Goal: Ask a question

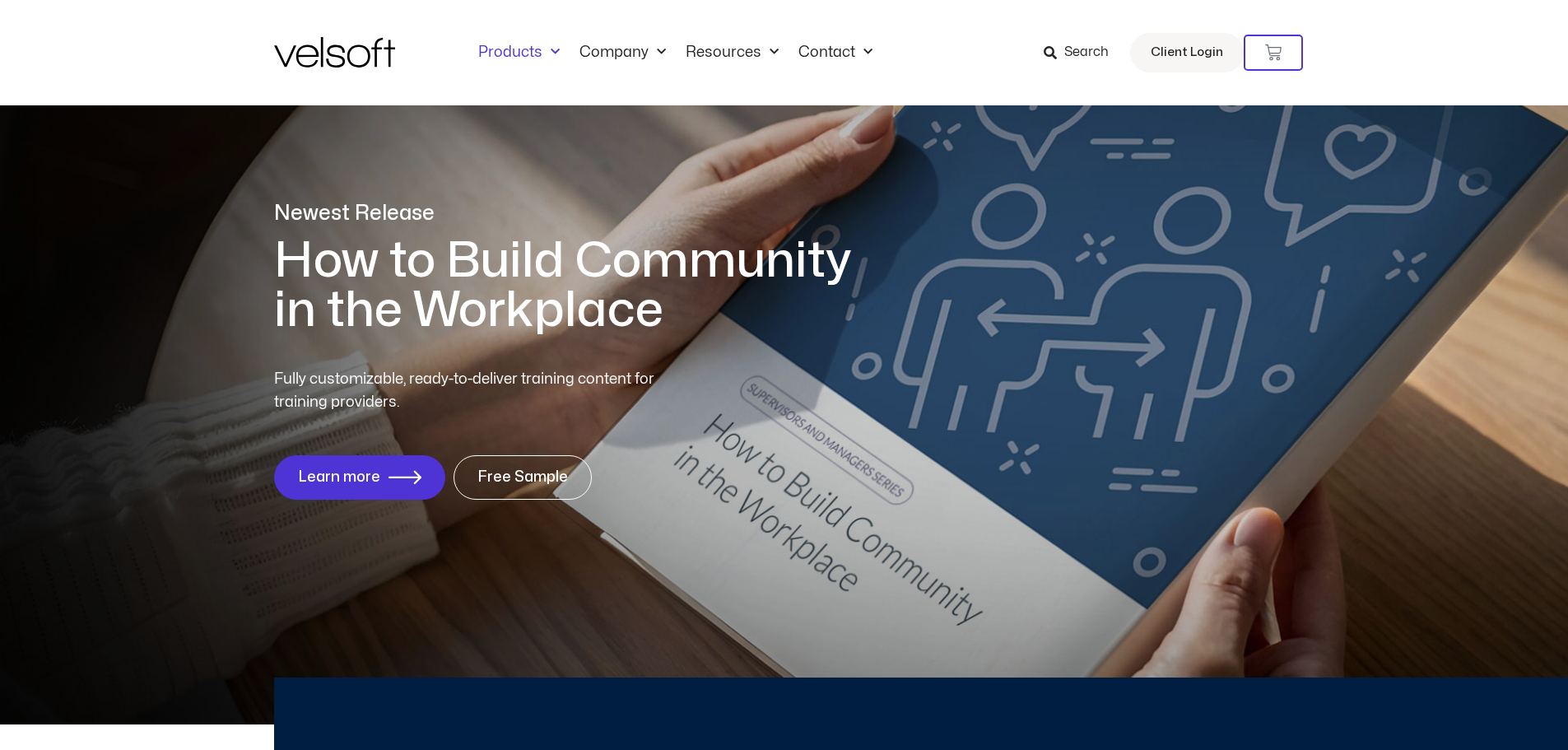
click at [518, 47] on link "Products" at bounding box center [518, 53] width 101 height 18
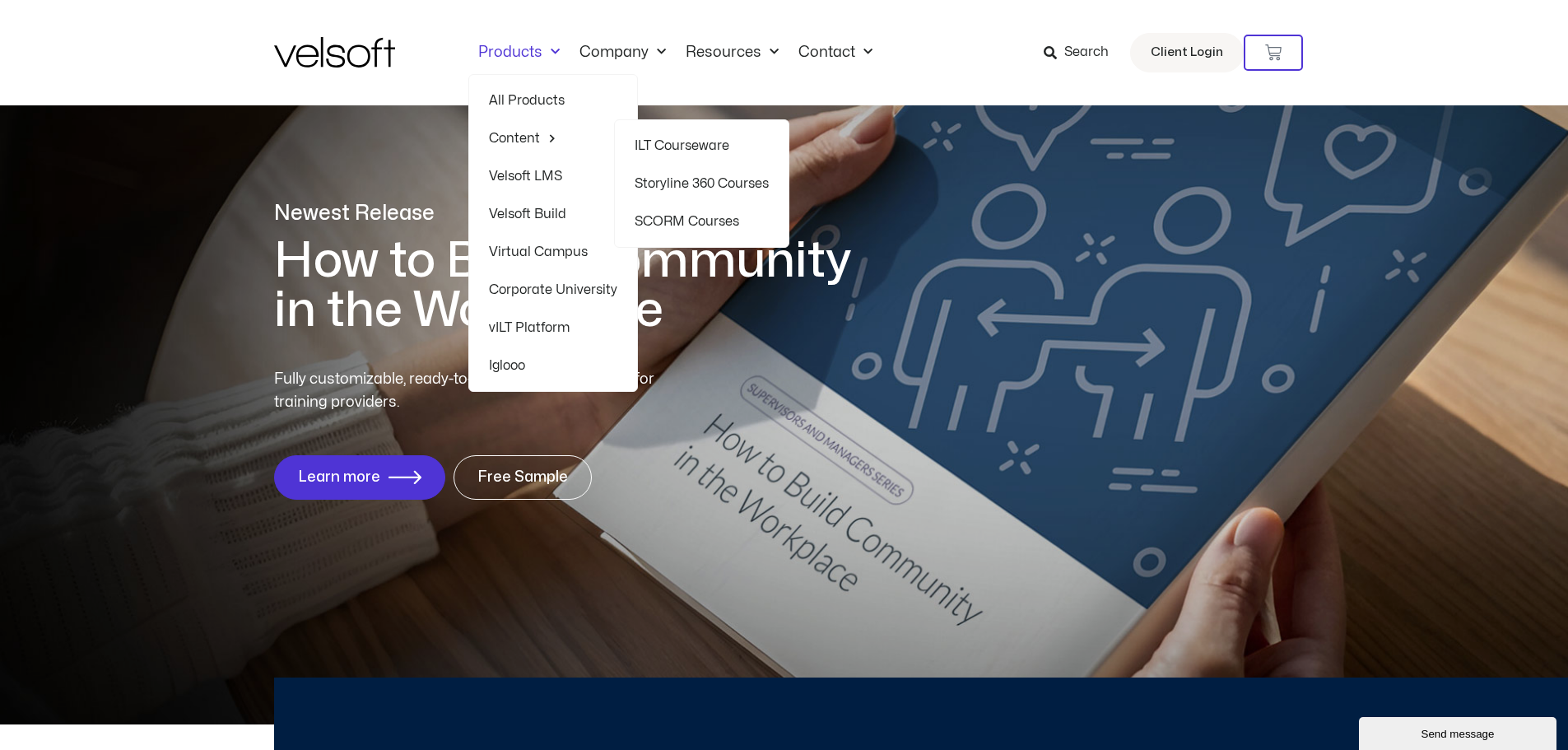
click at [522, 139] on link "Content" at bounding box center [553, 137] width 128 height 38
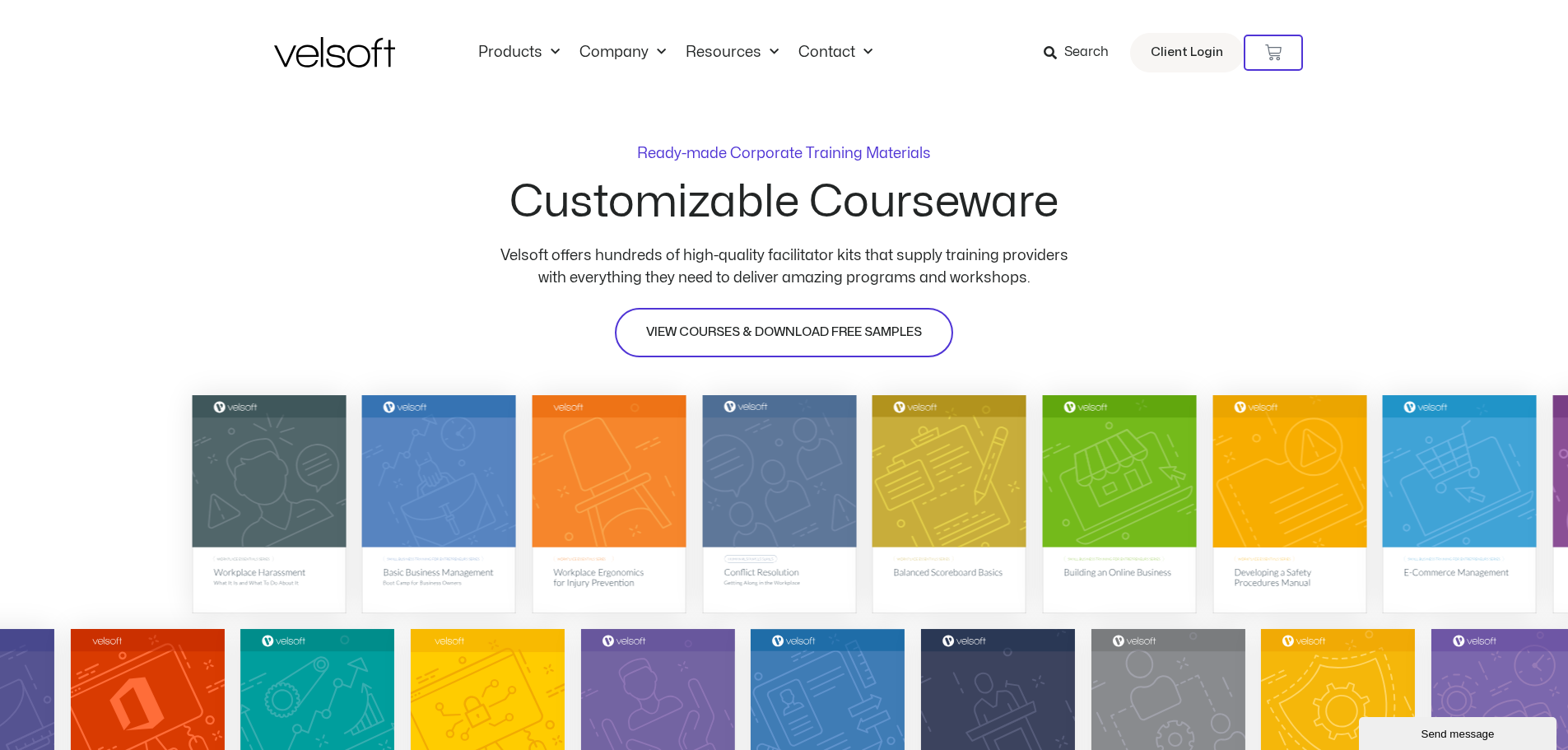
click at [856, 332] on span "VIEW COURSES & DOWNLOAD FREE SAMPLES" at bounding box center [783, 333] width 276 height 20
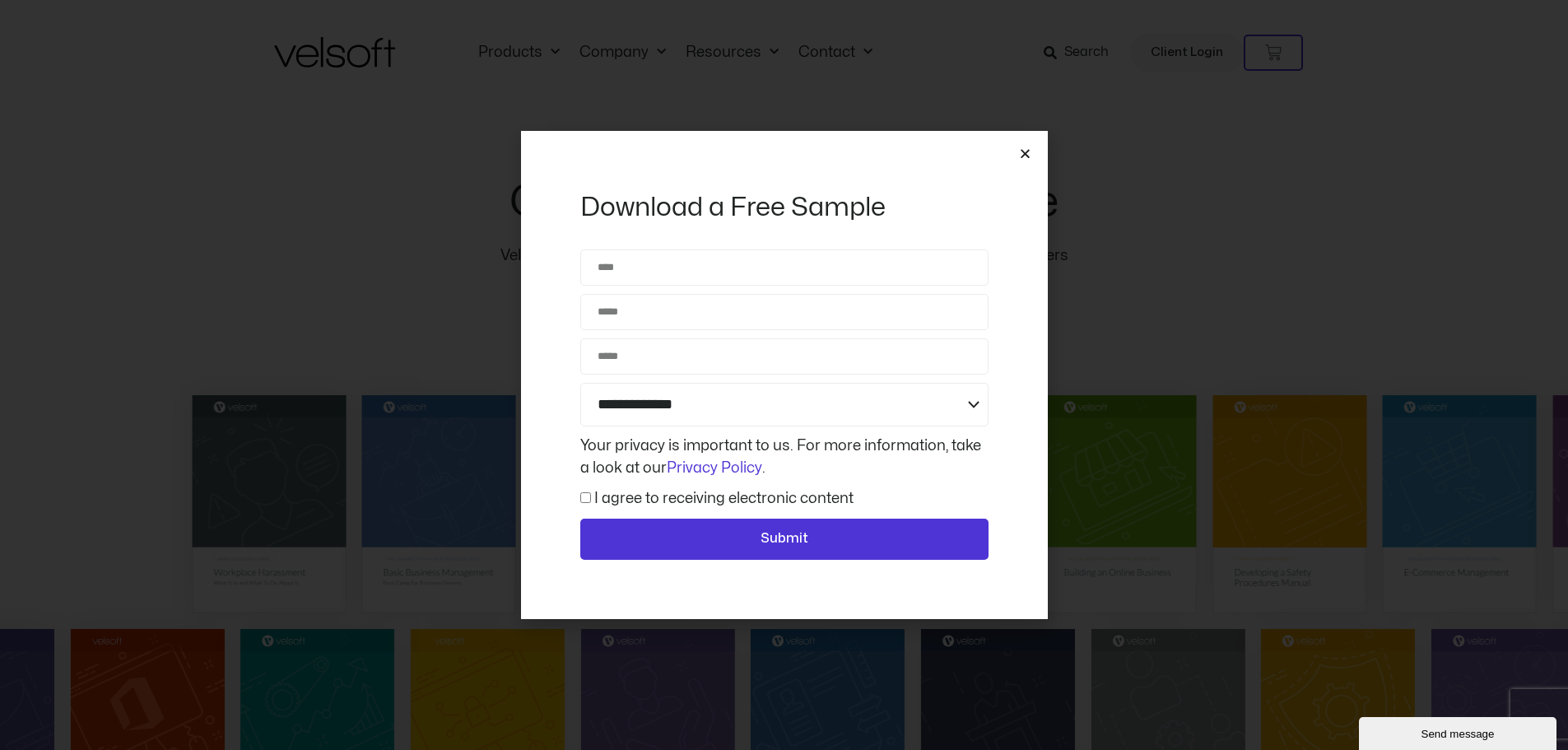
click at [1027, 151] on icon "Close" at bounding box center [1024, 153] width 13 height 13
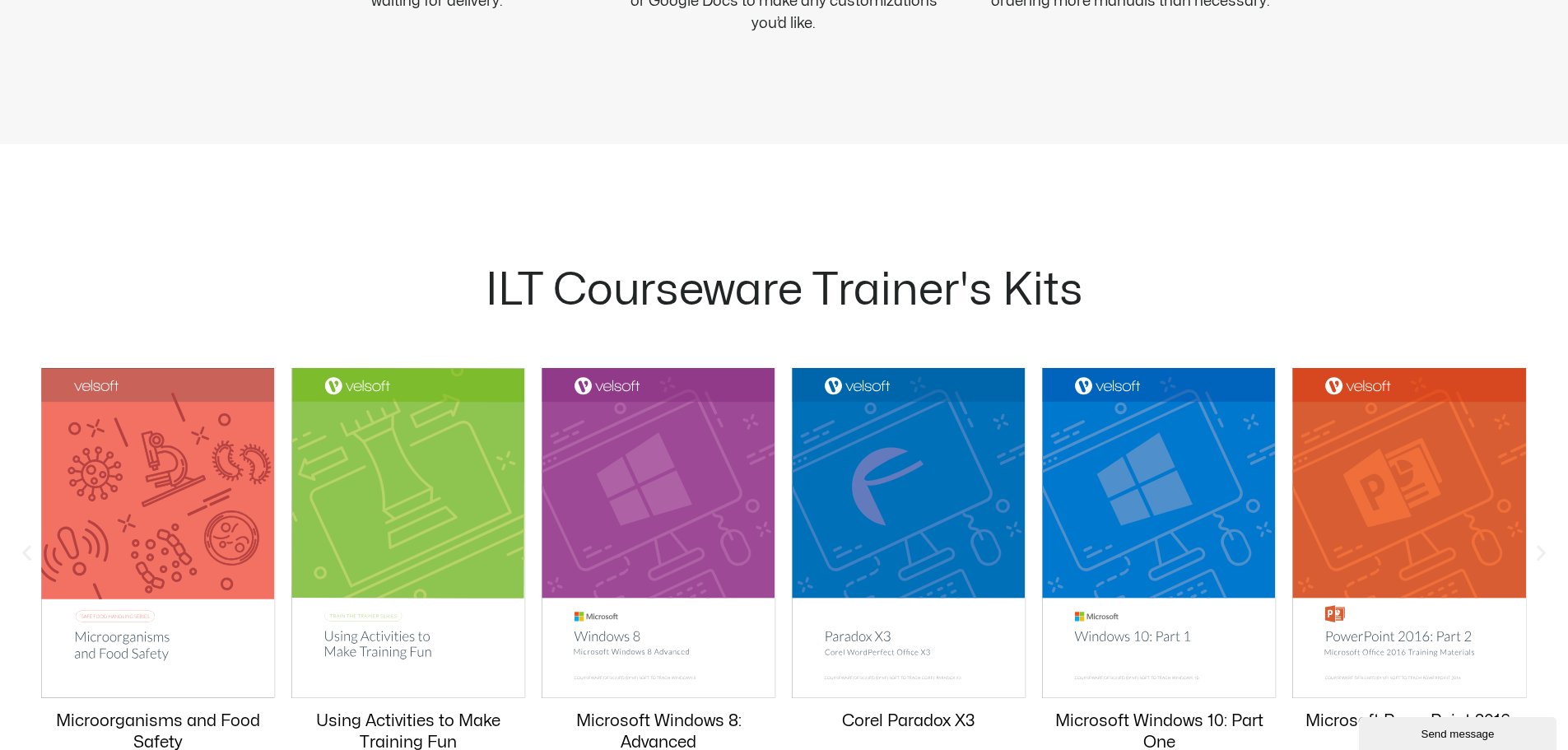
scroll to position [1756, 0]
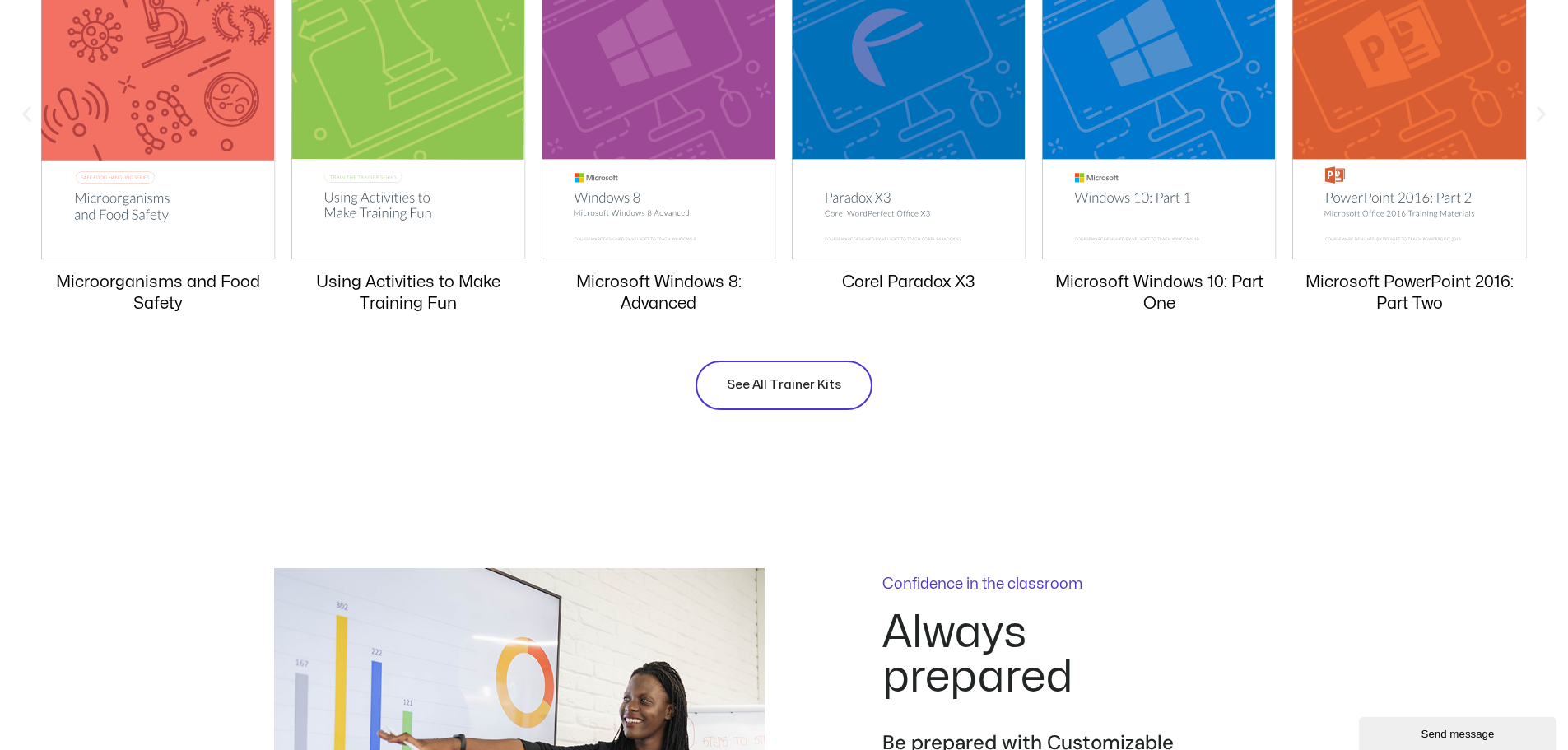
click at [770, 386] on span "See All Trainer Kits" at bounding box center [784, 385] width 115 height 20
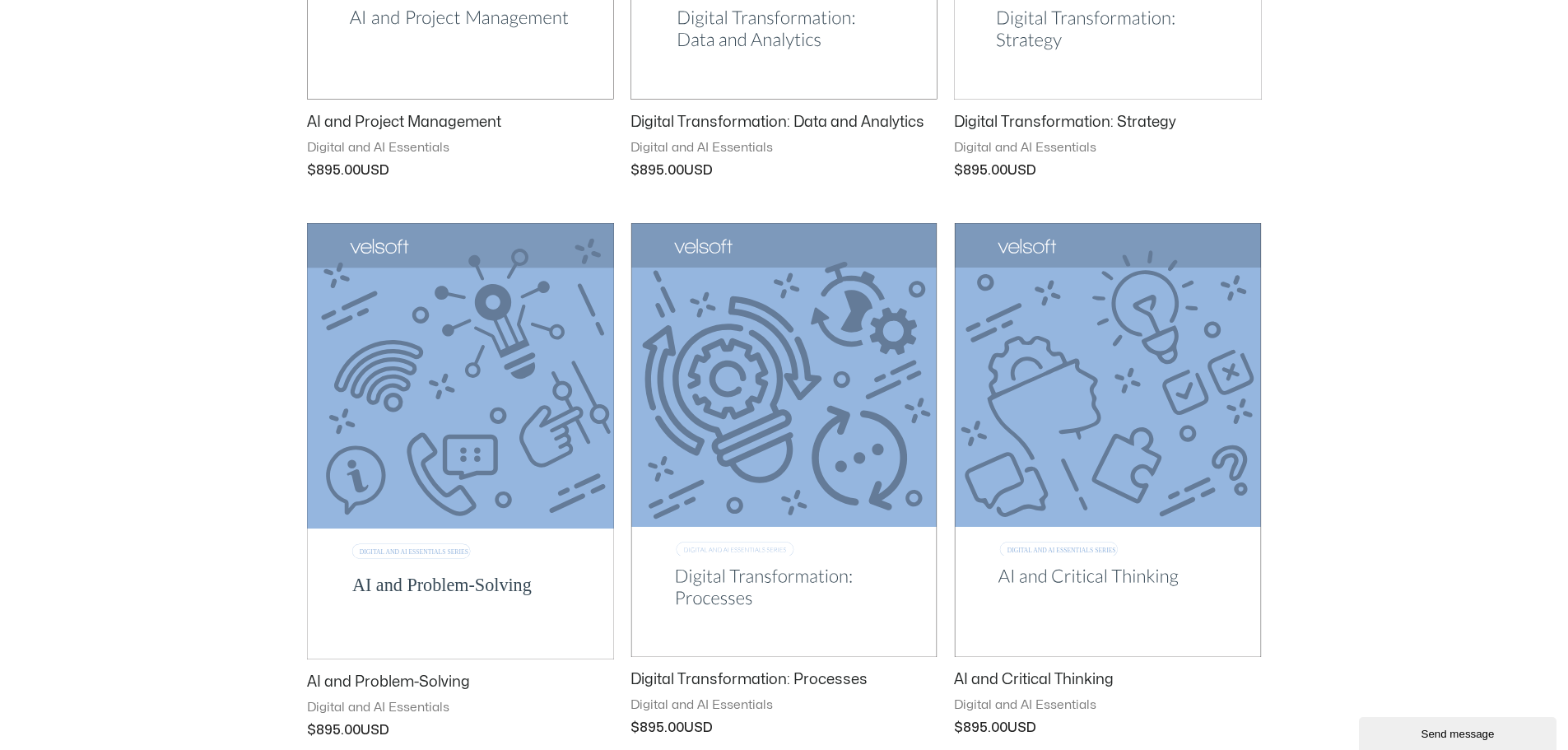
scroll to position [2196, 0]
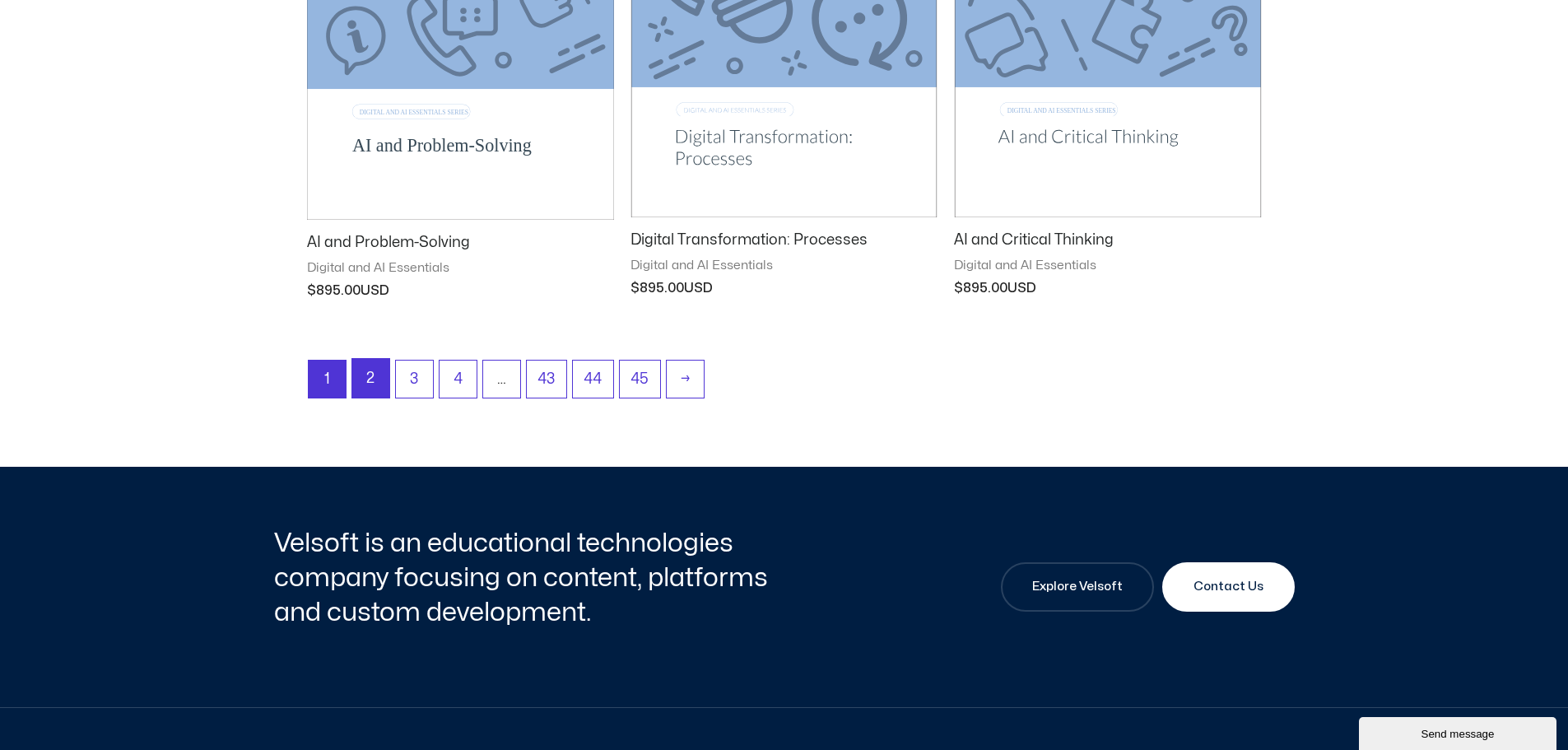
click at [364, 386] on link "2" at bounding box center [371, 378] width 37 height 39
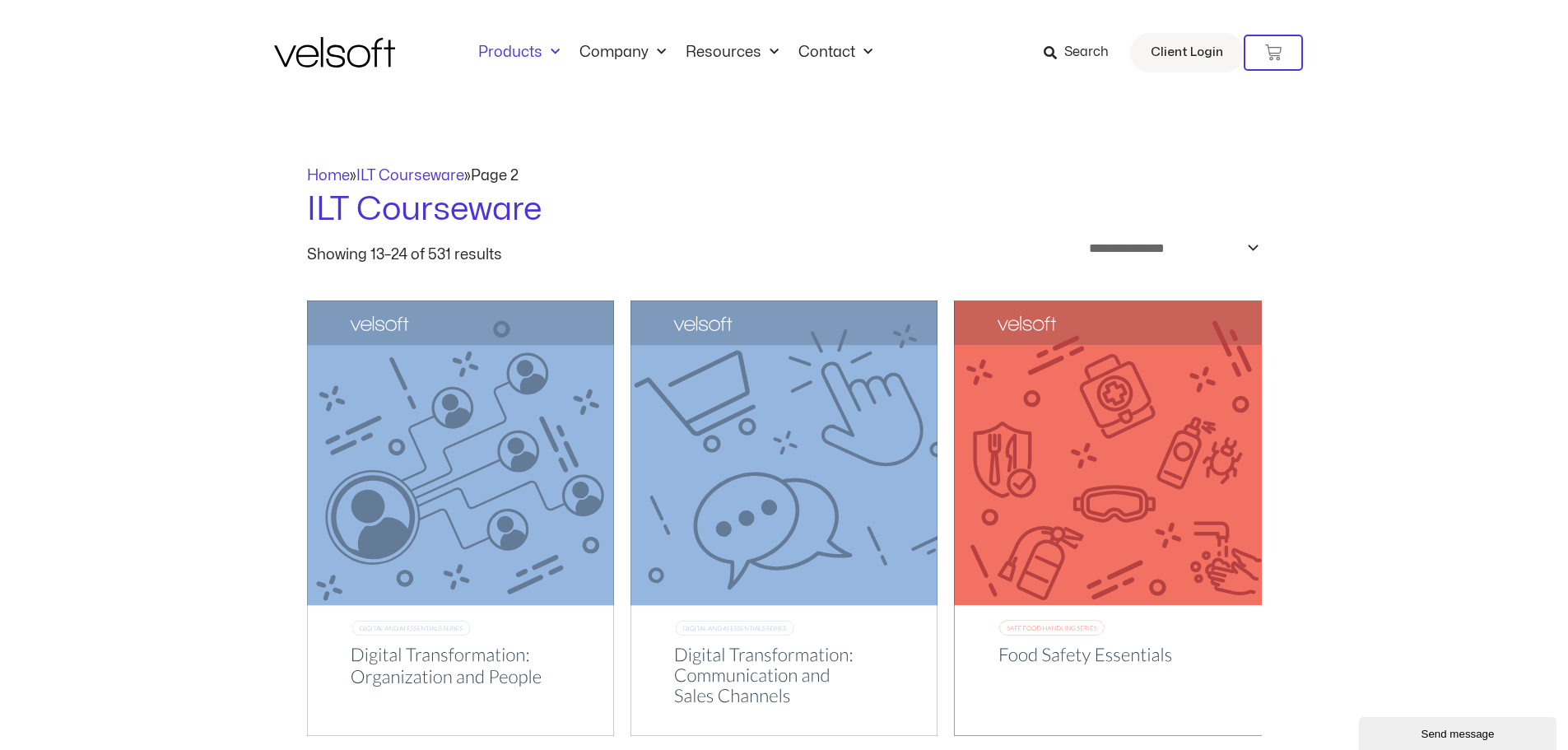
click at [549, 62] on span "Menu" at bounding box center [551, 52] width 18 height 27
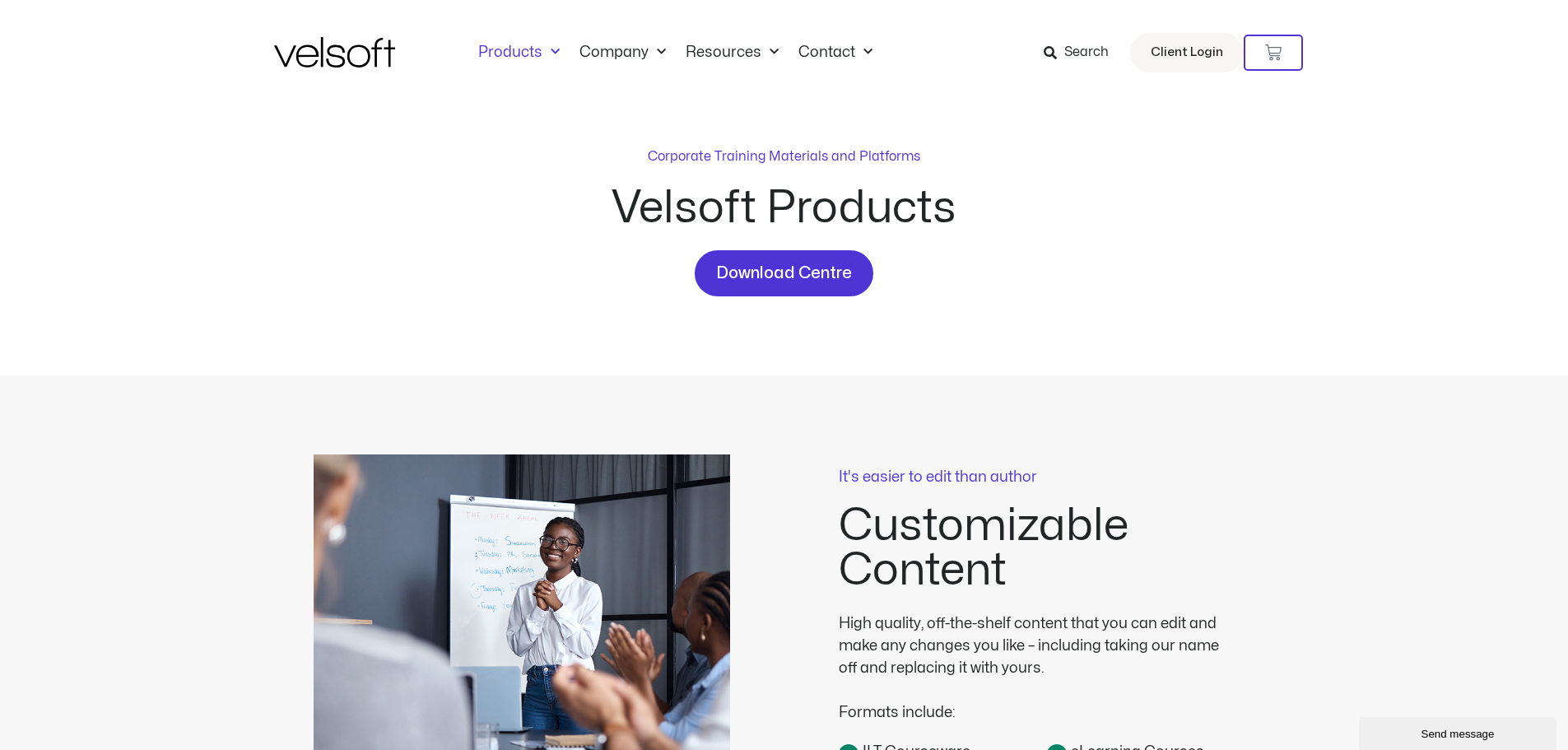
click at [538, 50] on link "Products" at bounding box center [518, 53] width 101 height 18
click at [514, 48] on link "Products" at bounding box center [518, 53] width 101 height 18
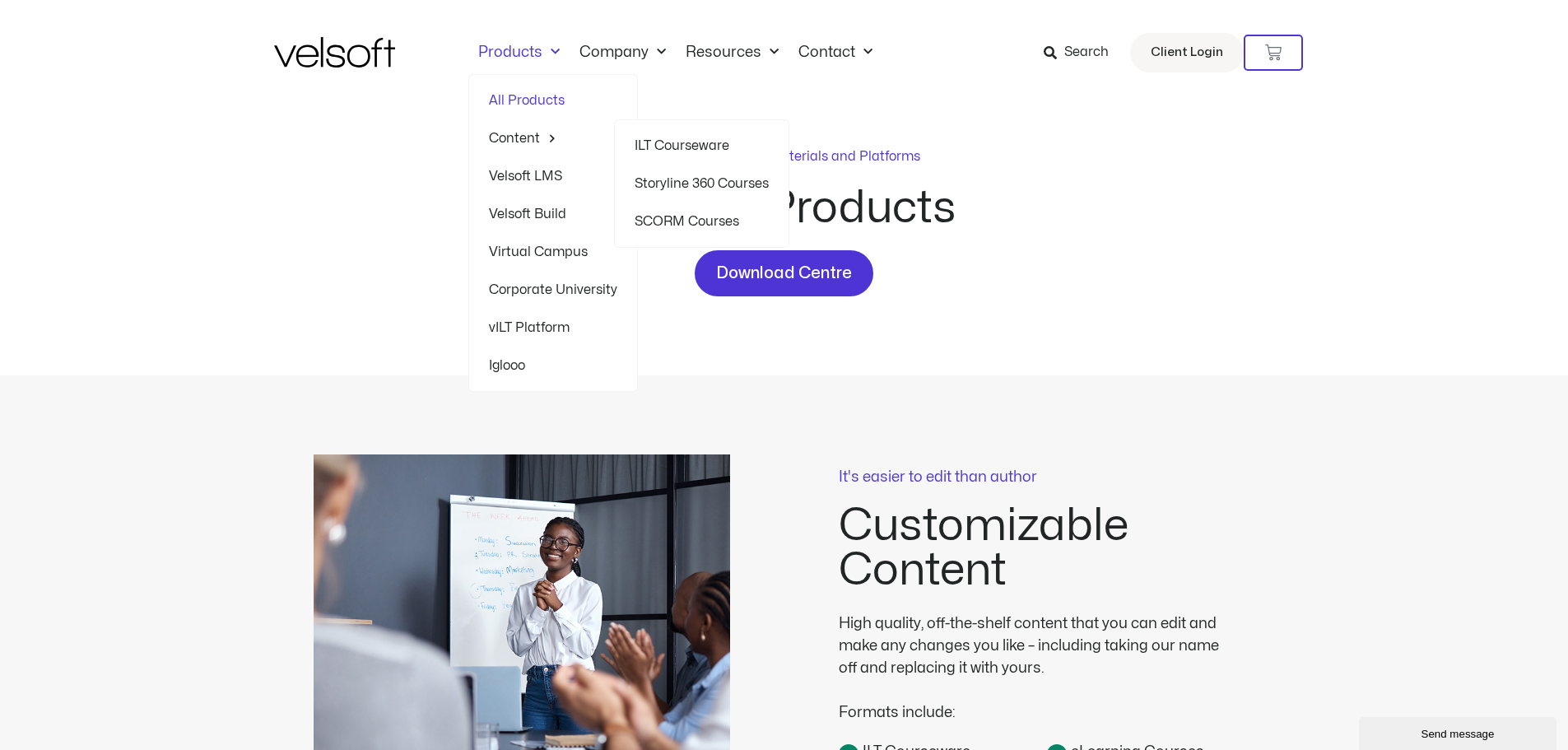
click at [673, 184] on link "Storyline 360 Courses" at bounding box center [702, 184] width 134 height 38
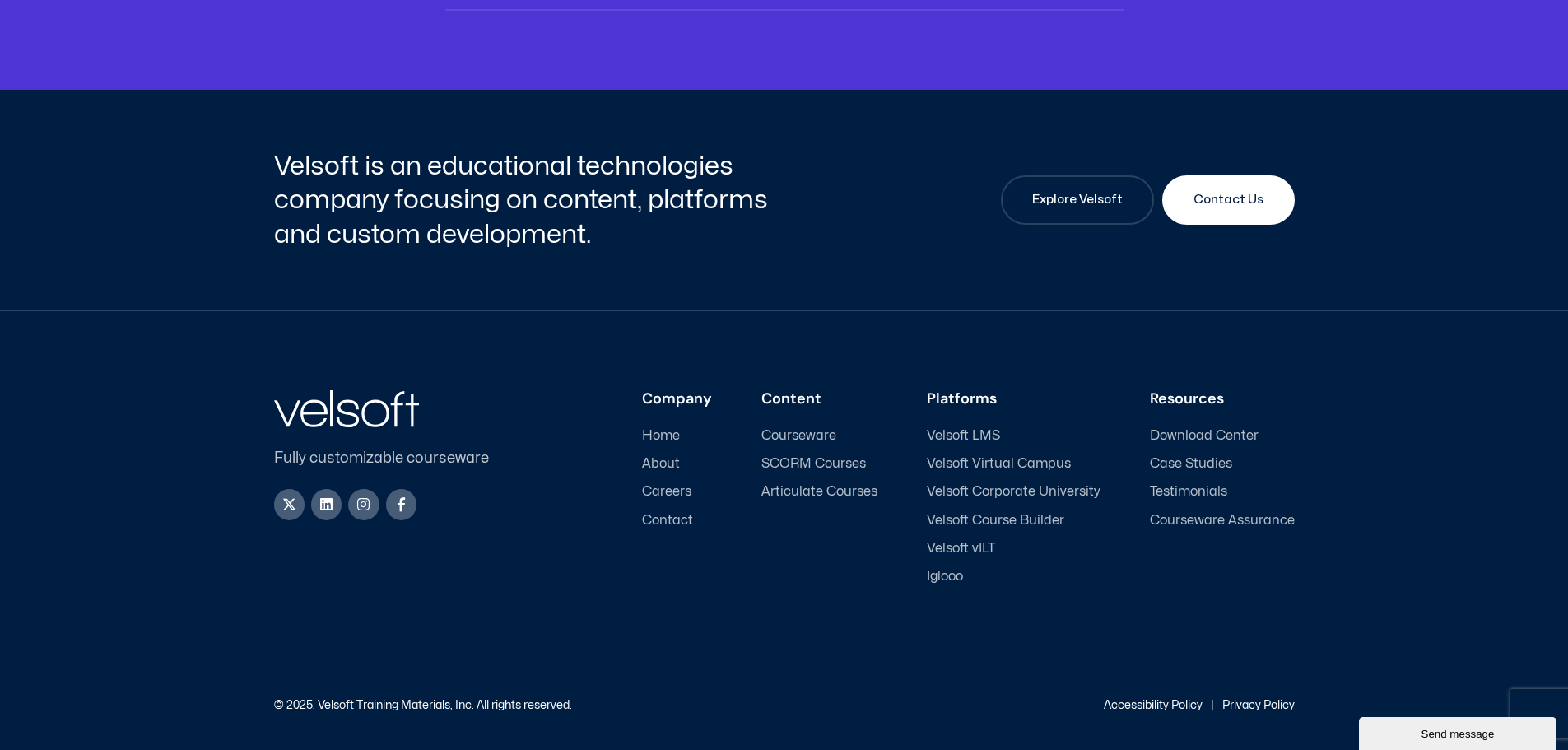
scroll to position [6039, 0]
click at [1074, 206] on span "Explore Velsoft" at bounding box center [1077, 199] width 90 height 20
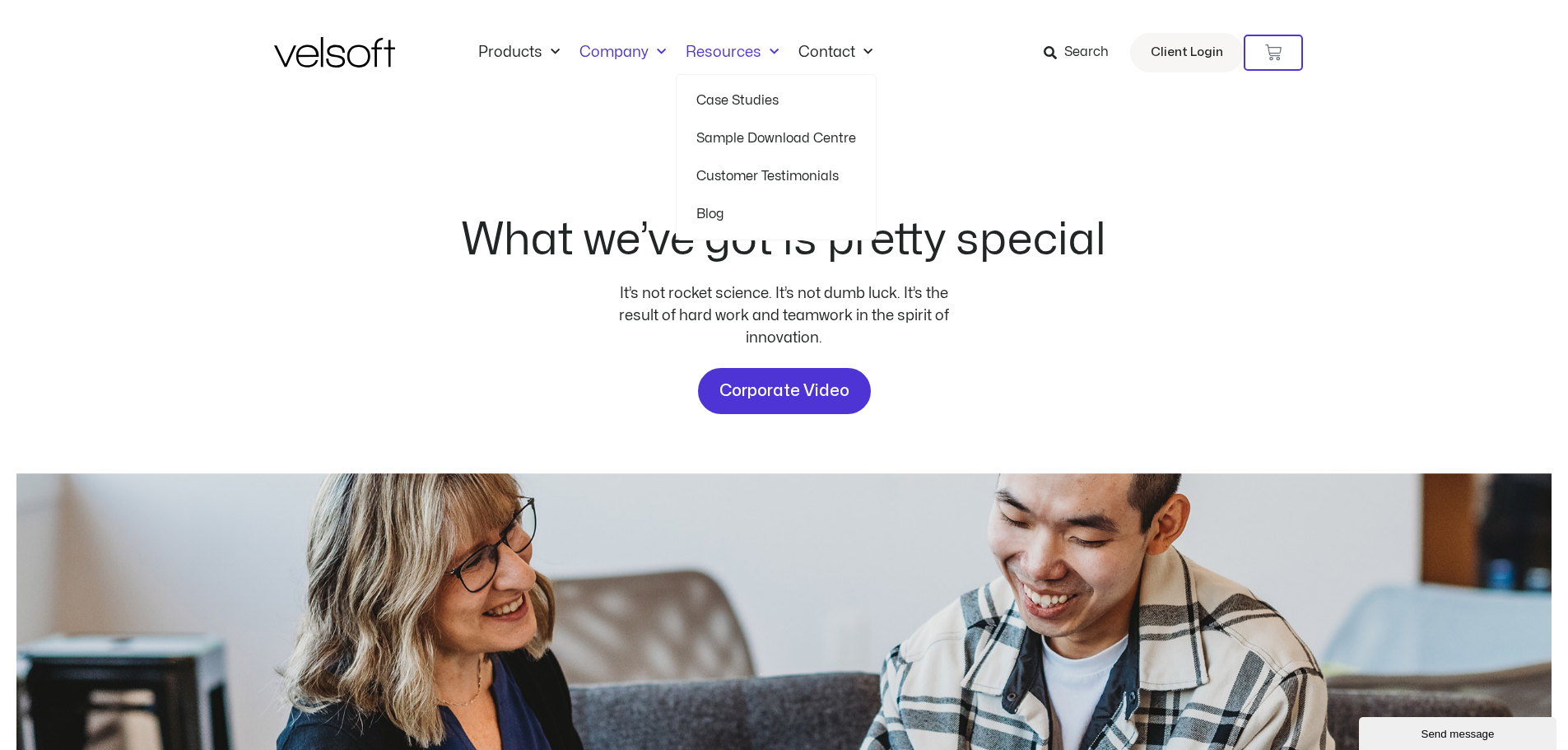
click at [761, 53] on span "Menu" at bounding box center [770, 52] width 18 height 27
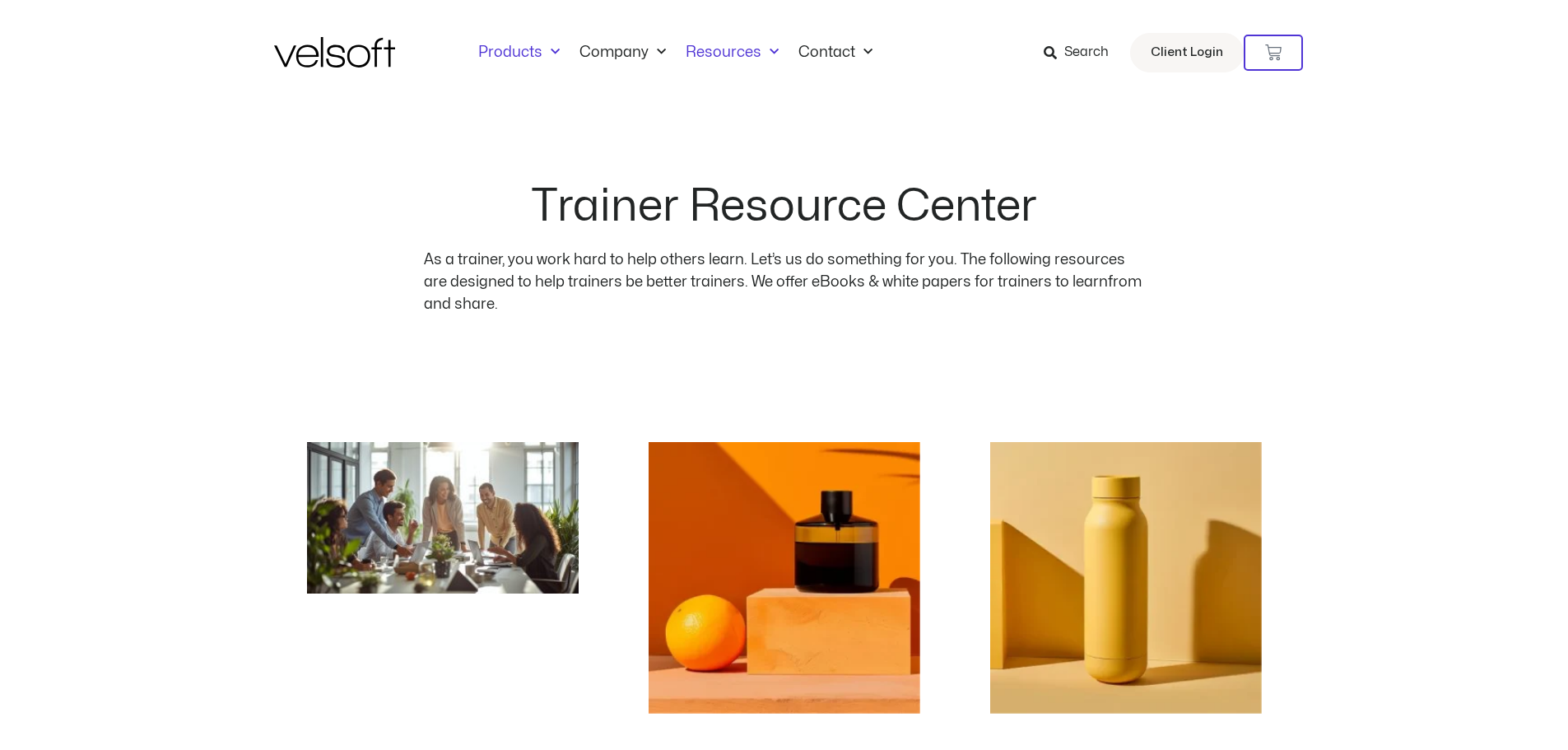
click at [536, 51] on link "Products" at bounding box center [518, 53] width 101 height 18
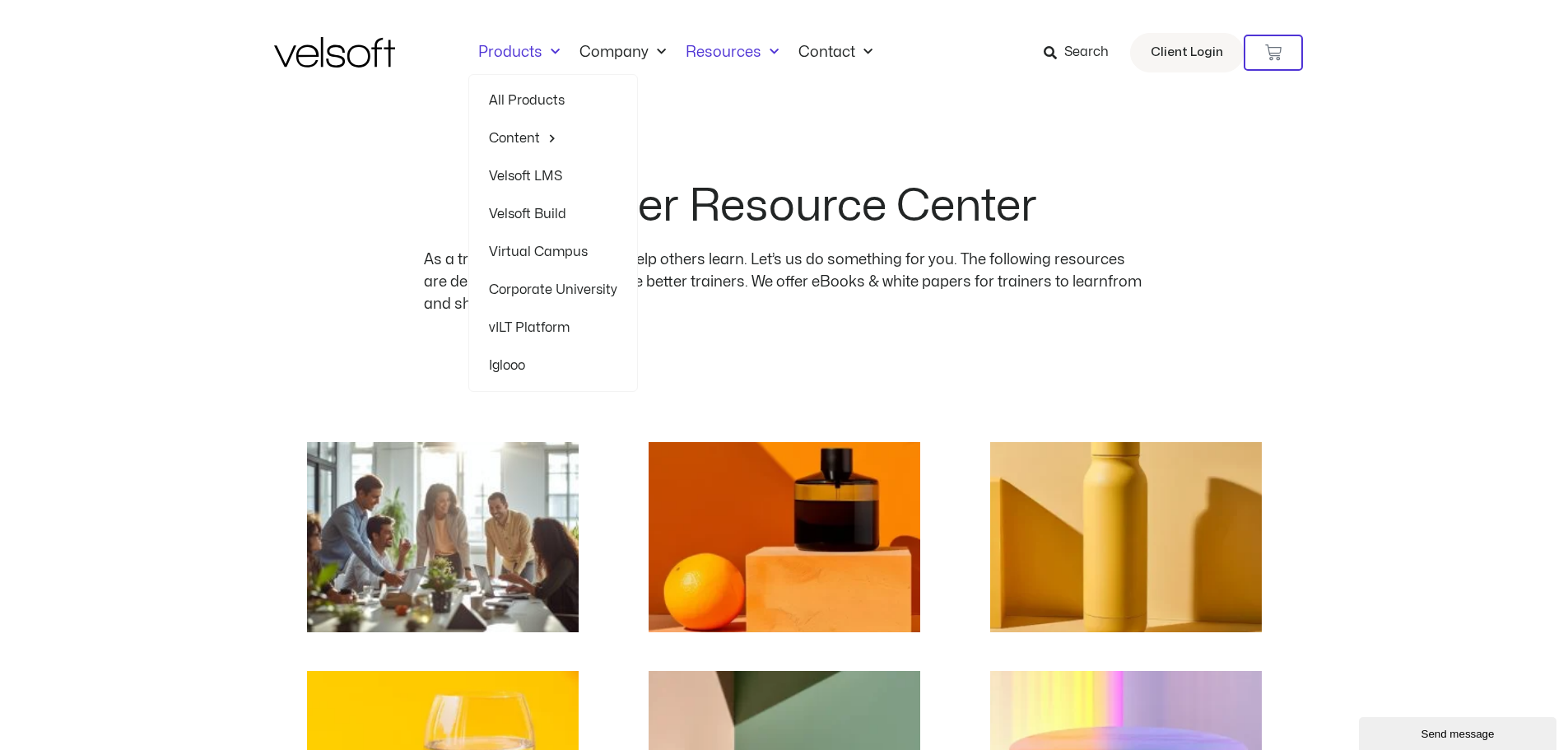
click at [524, 249] on link "Virtual Campus" at bounding box center [553, 251] width 128 height 38
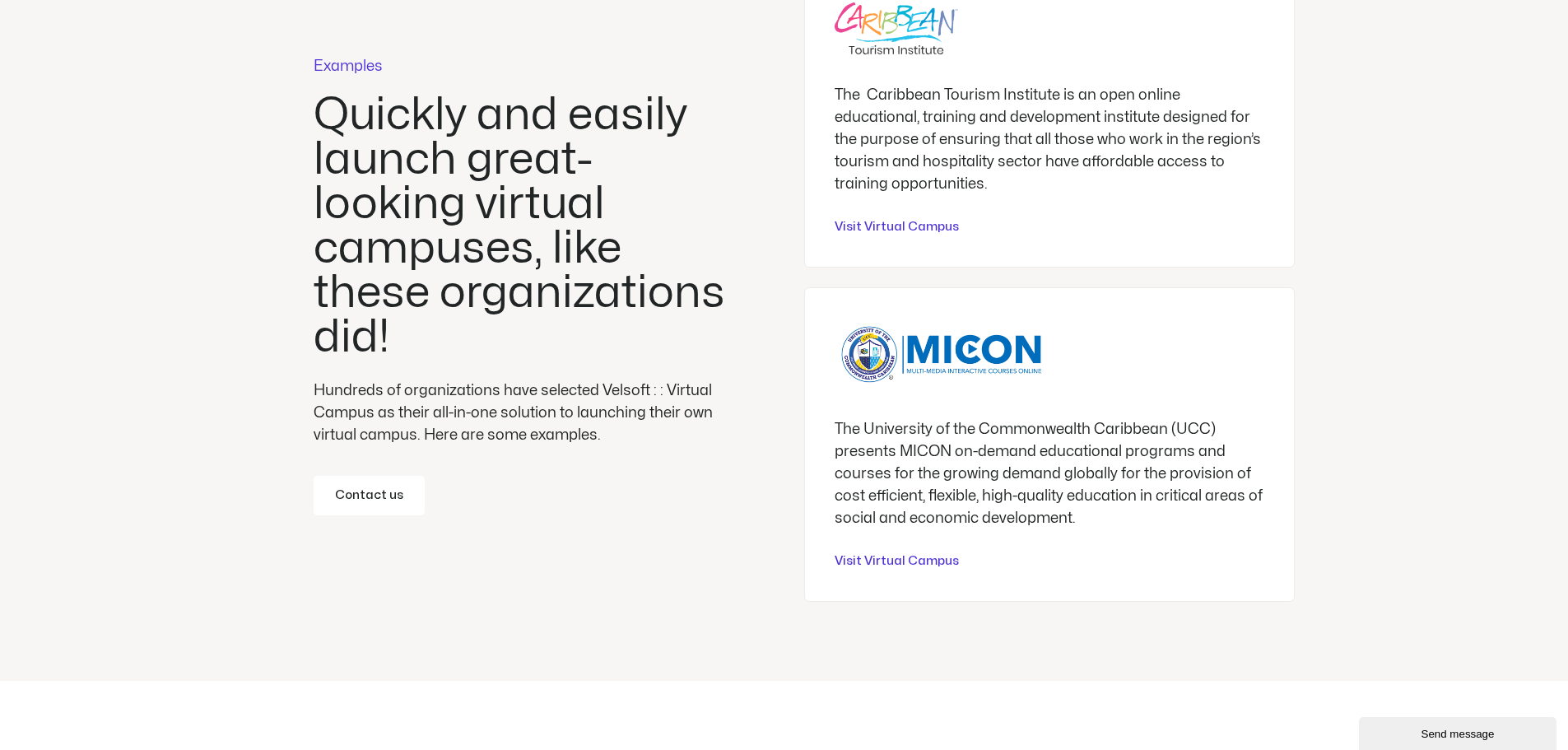
scroll to position [4831, 0]
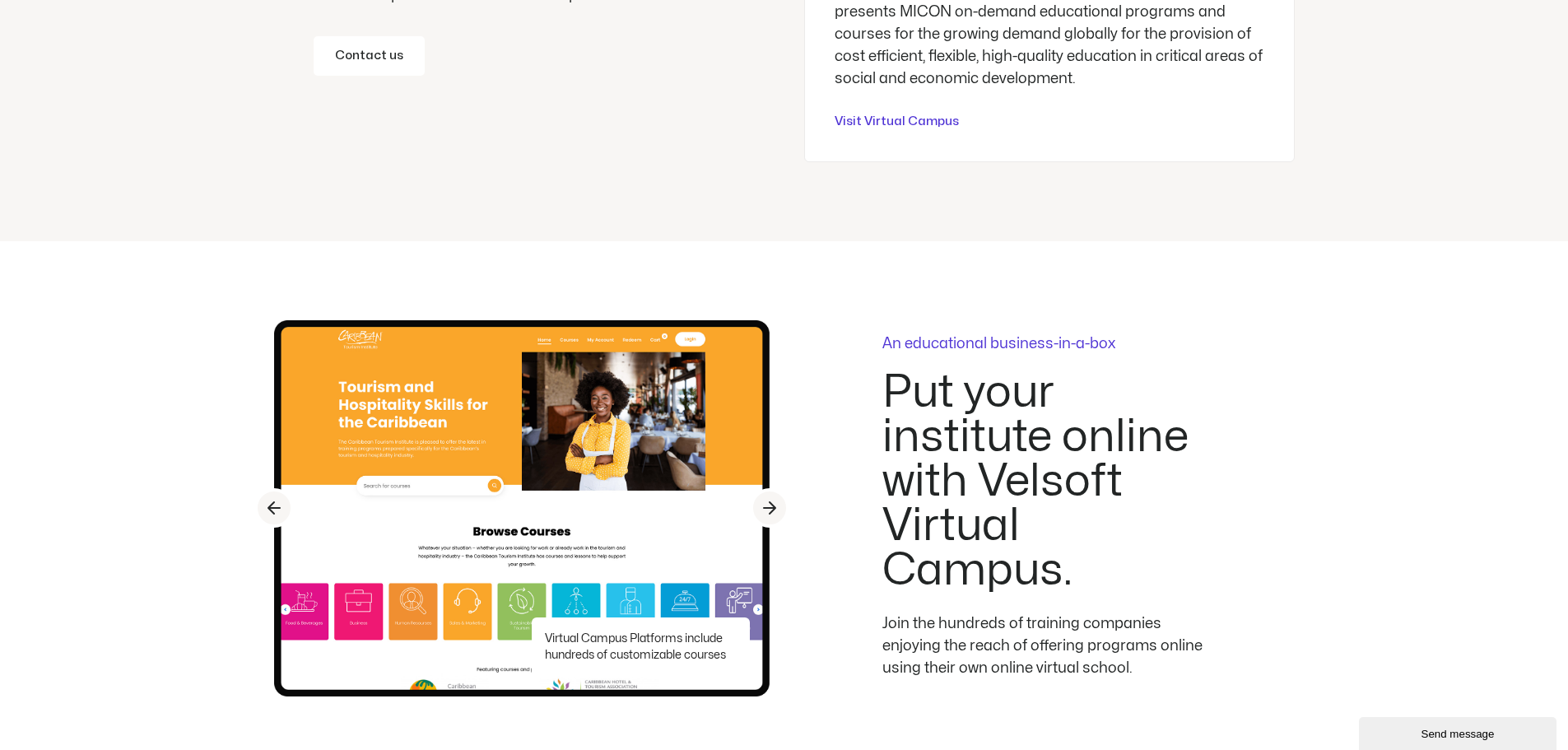
click at [1411, 723] on button "Send message" at bounding box center [1457, 733] width 198 height 33
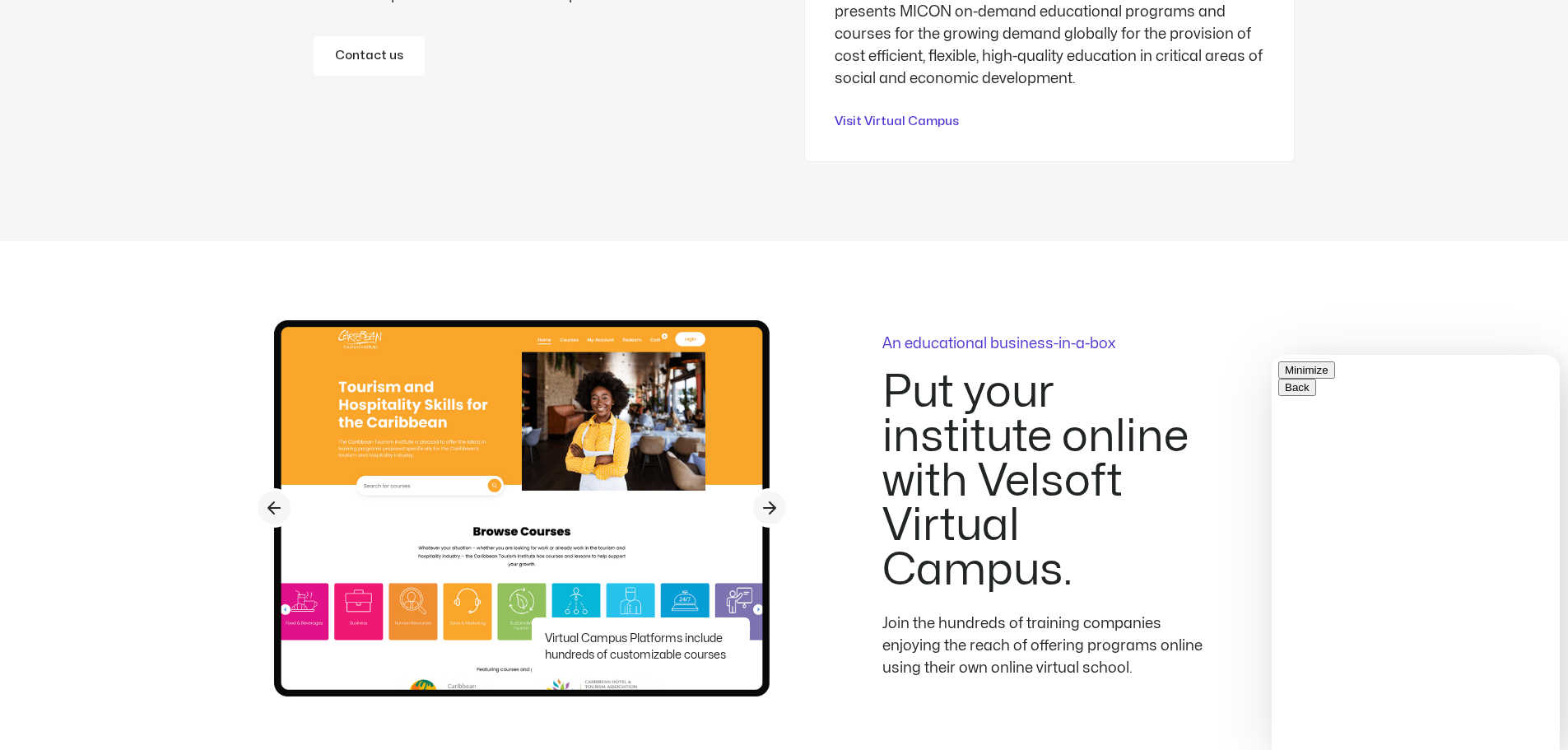
type input "*********"
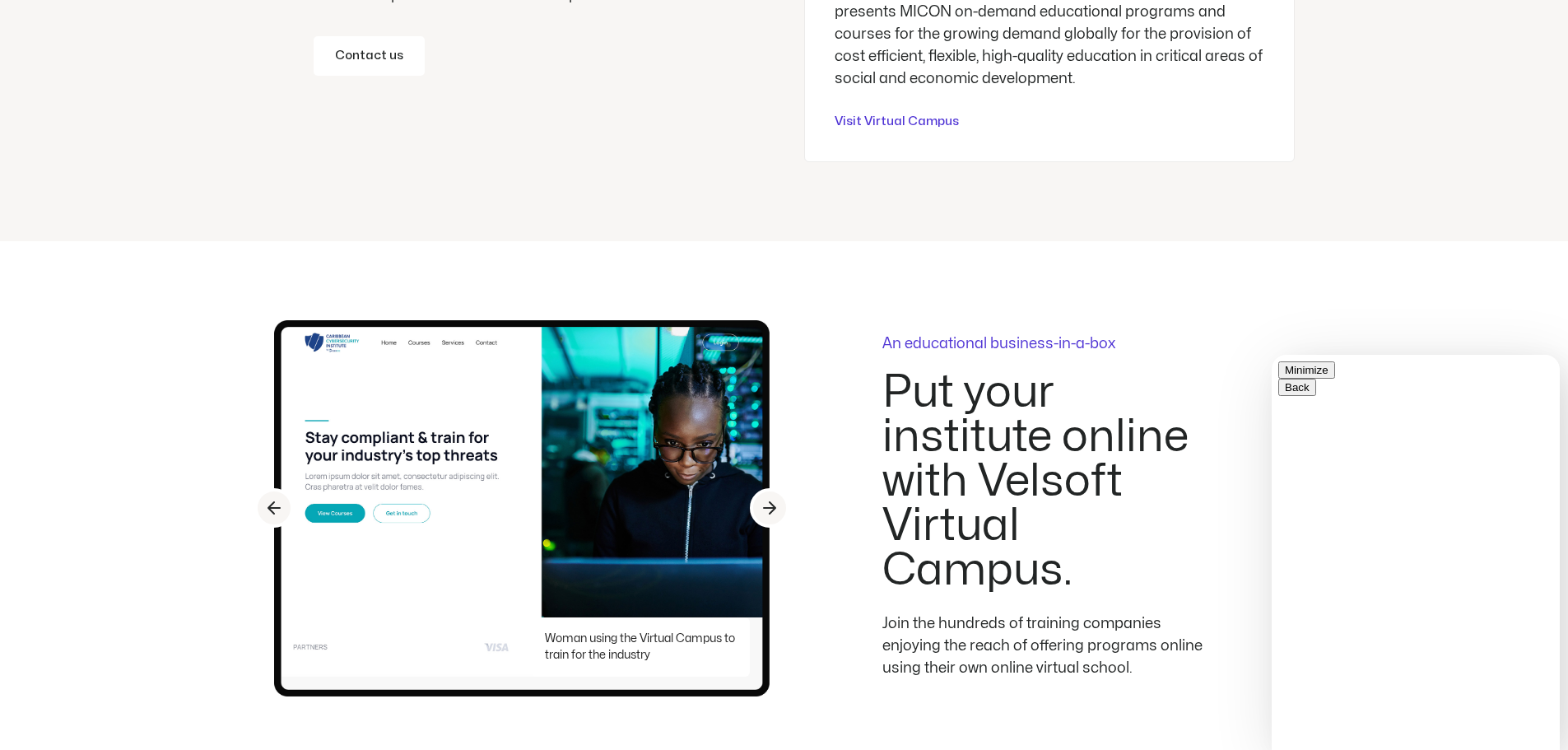
type input "**********"
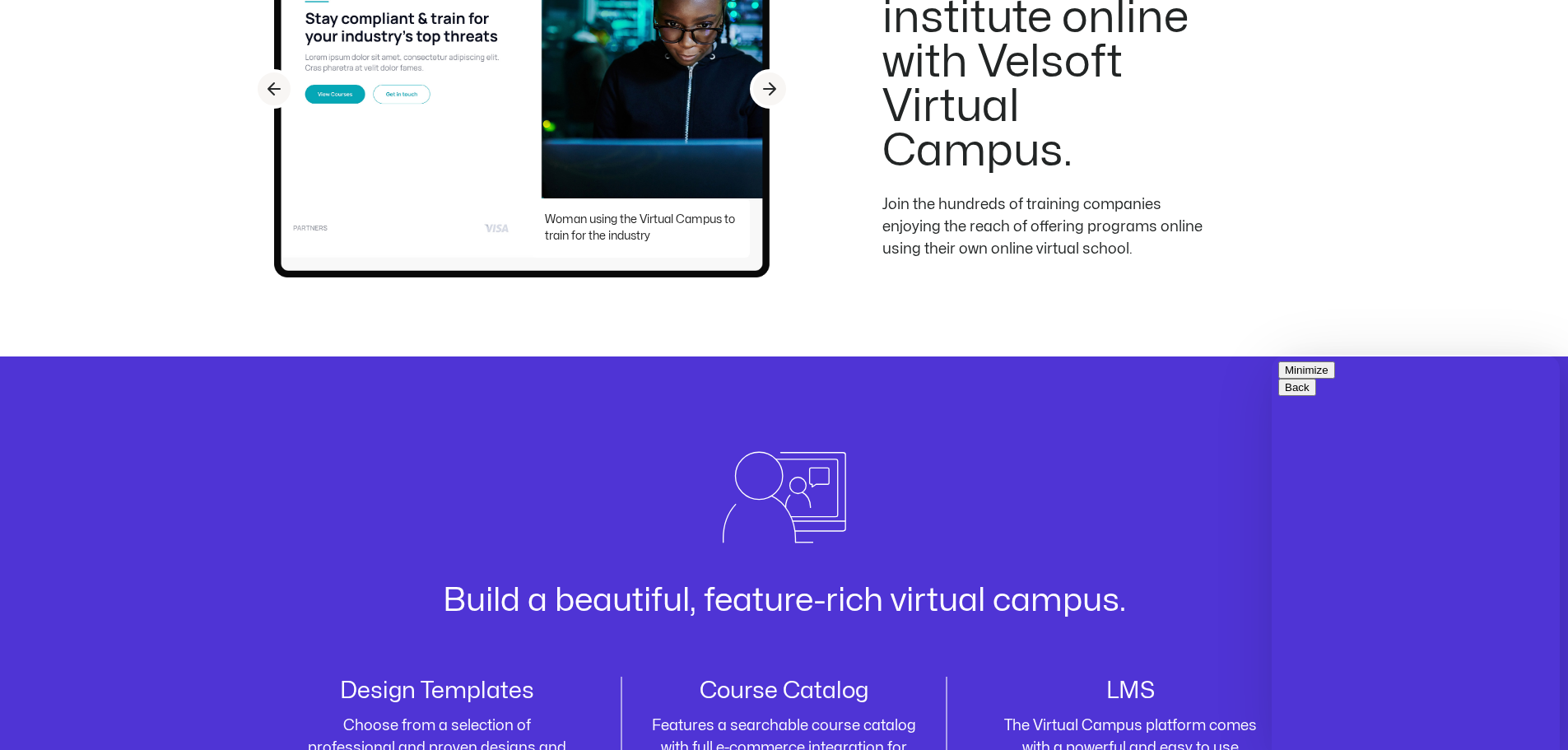
scroll to position [106, 0]
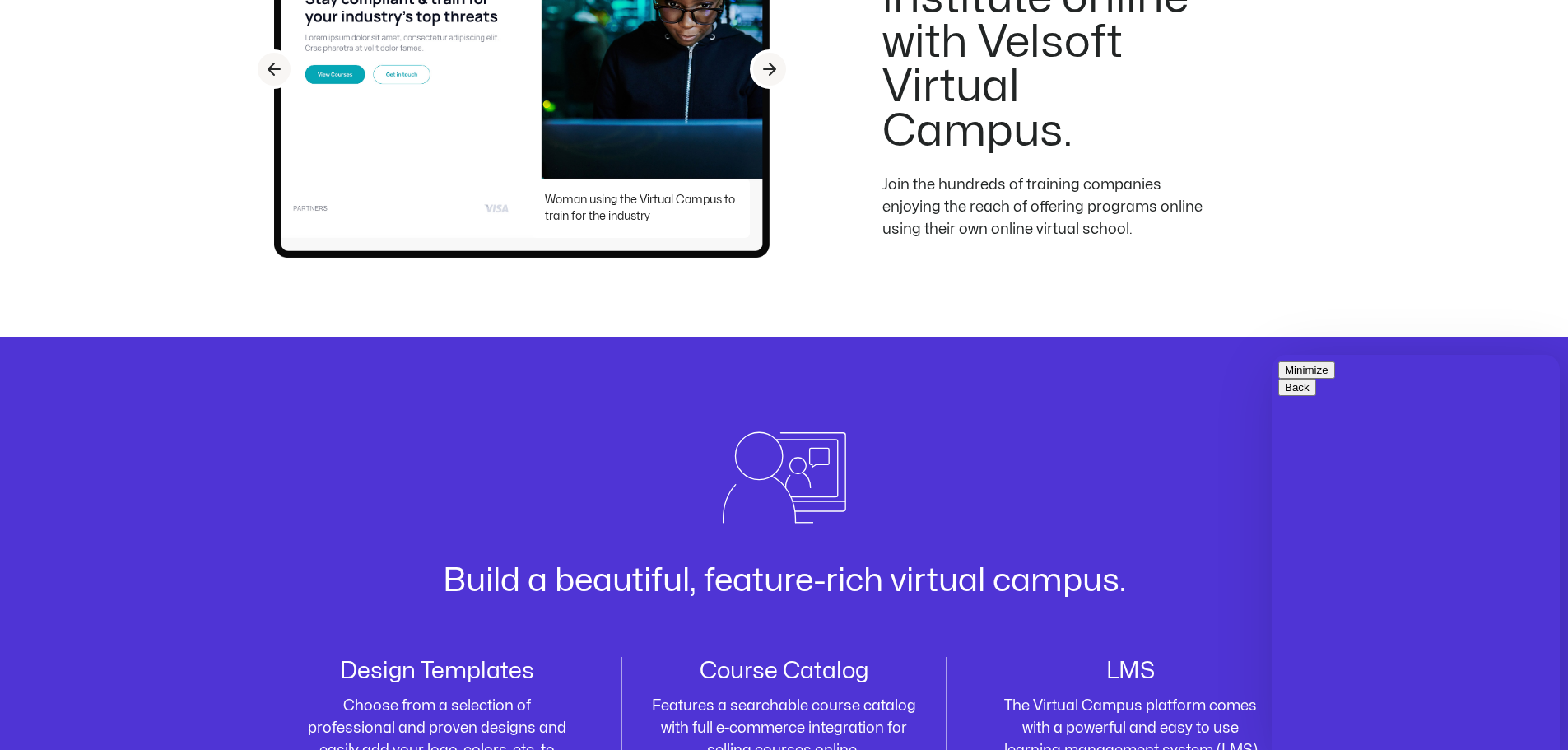
type textarea "**********"
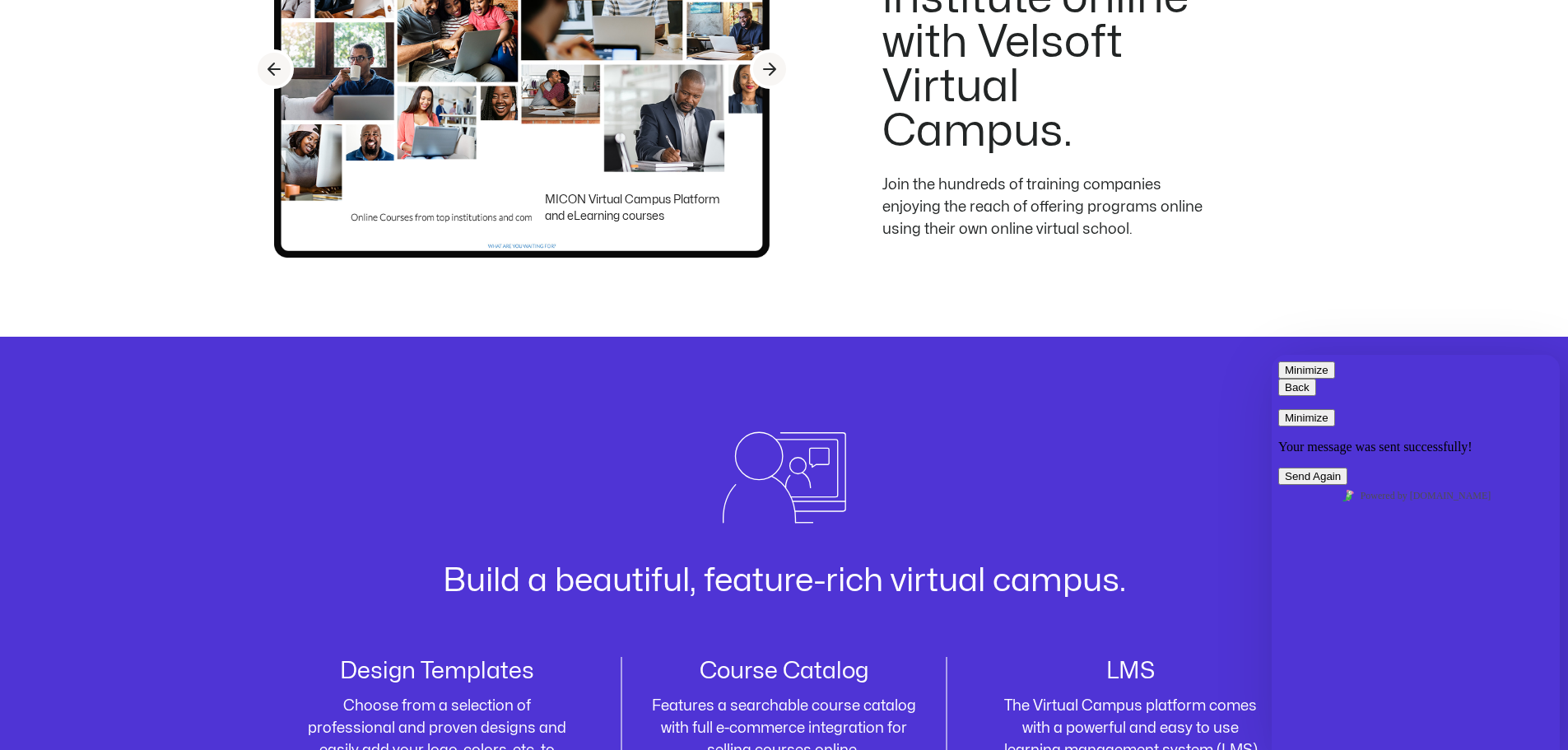
click at [1335, 409] on button "Minimize" at bounding box center [1307, 417] width 57 height 18
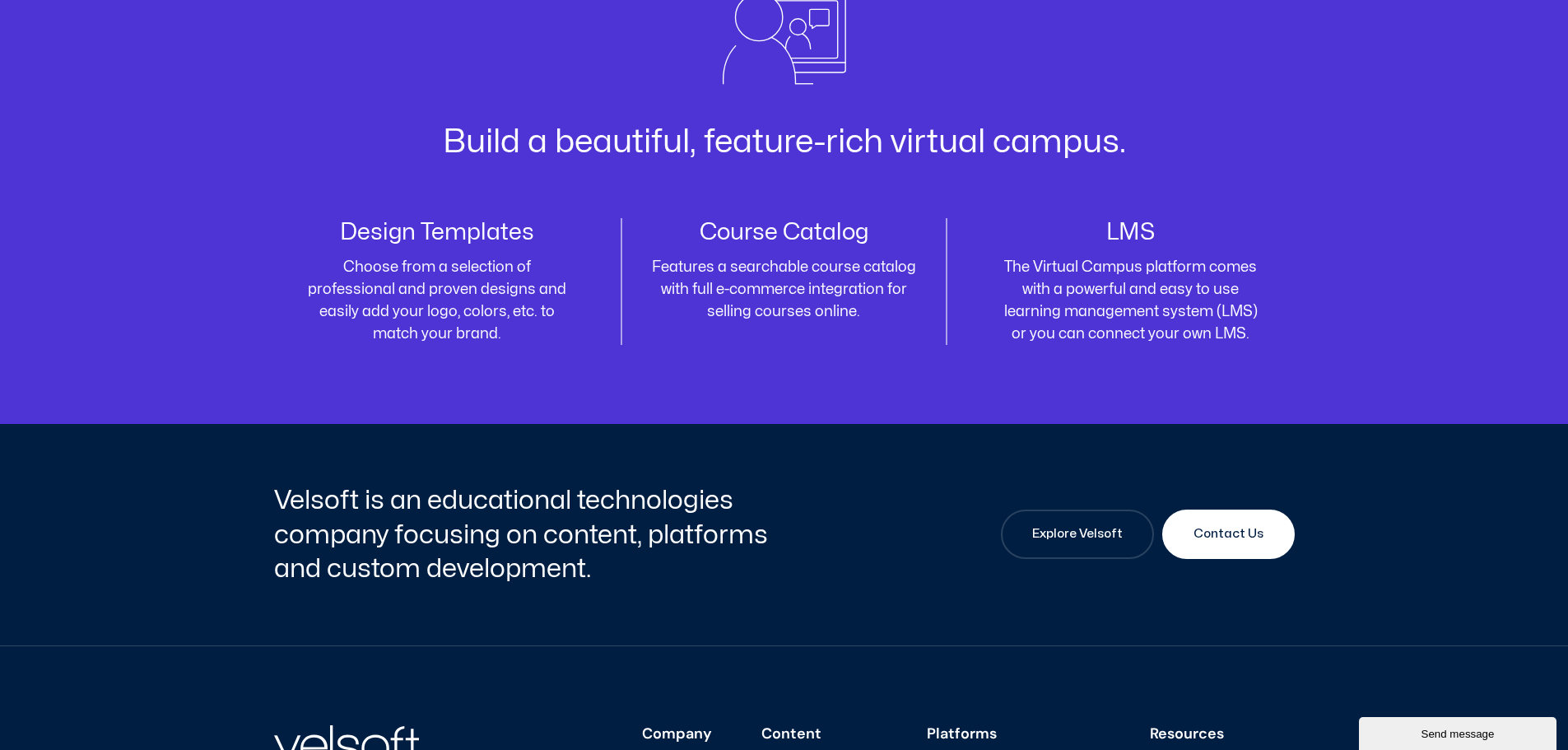
scroll to position [6049, 0]
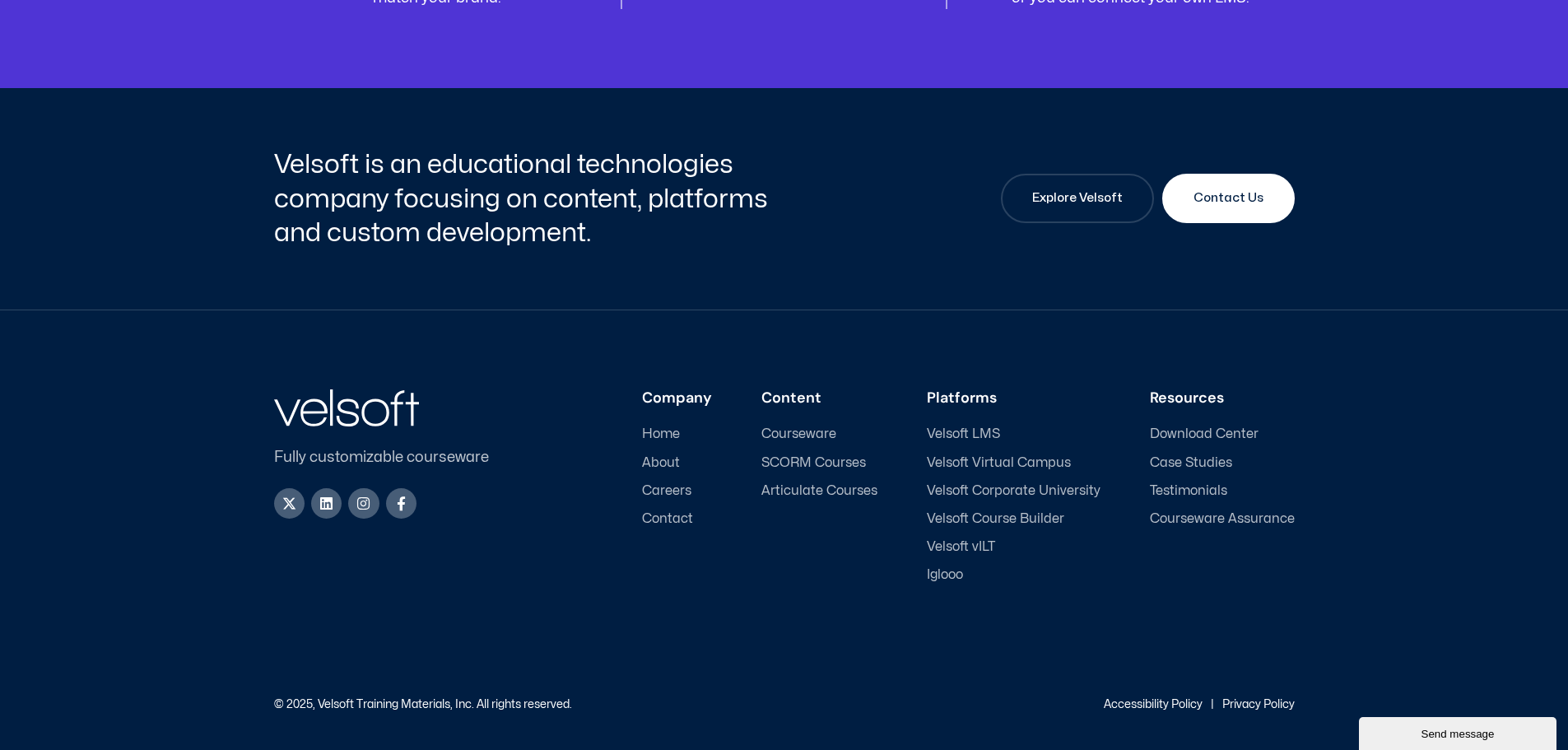
click at [833, 464] on span "SCORM Courses" at bounding box center [813, 463] width 105 height 16
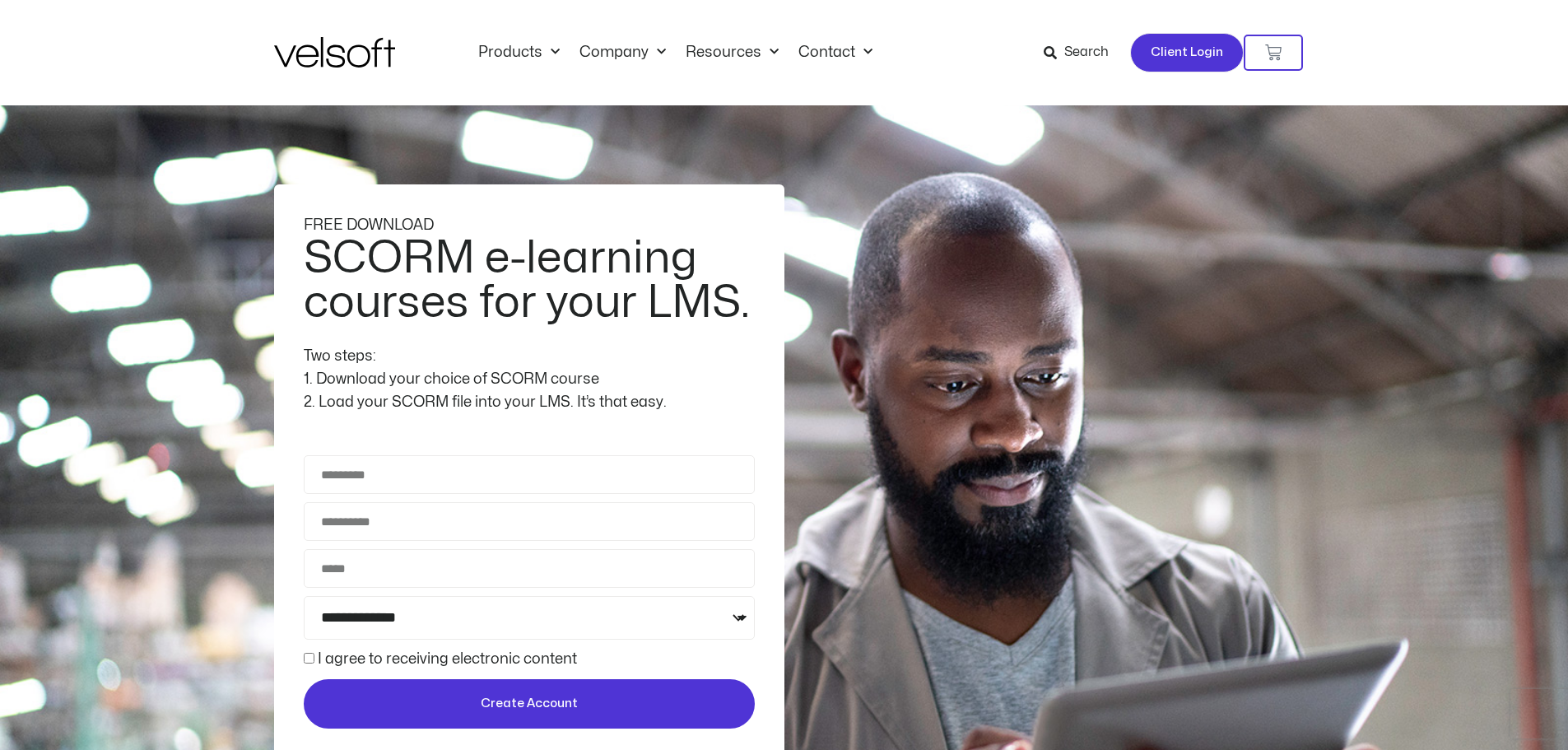
click at [1189, 51] on span "Client Login" at bounding box center [1187, 53] width 72 height 22
